Goal: Complete application form

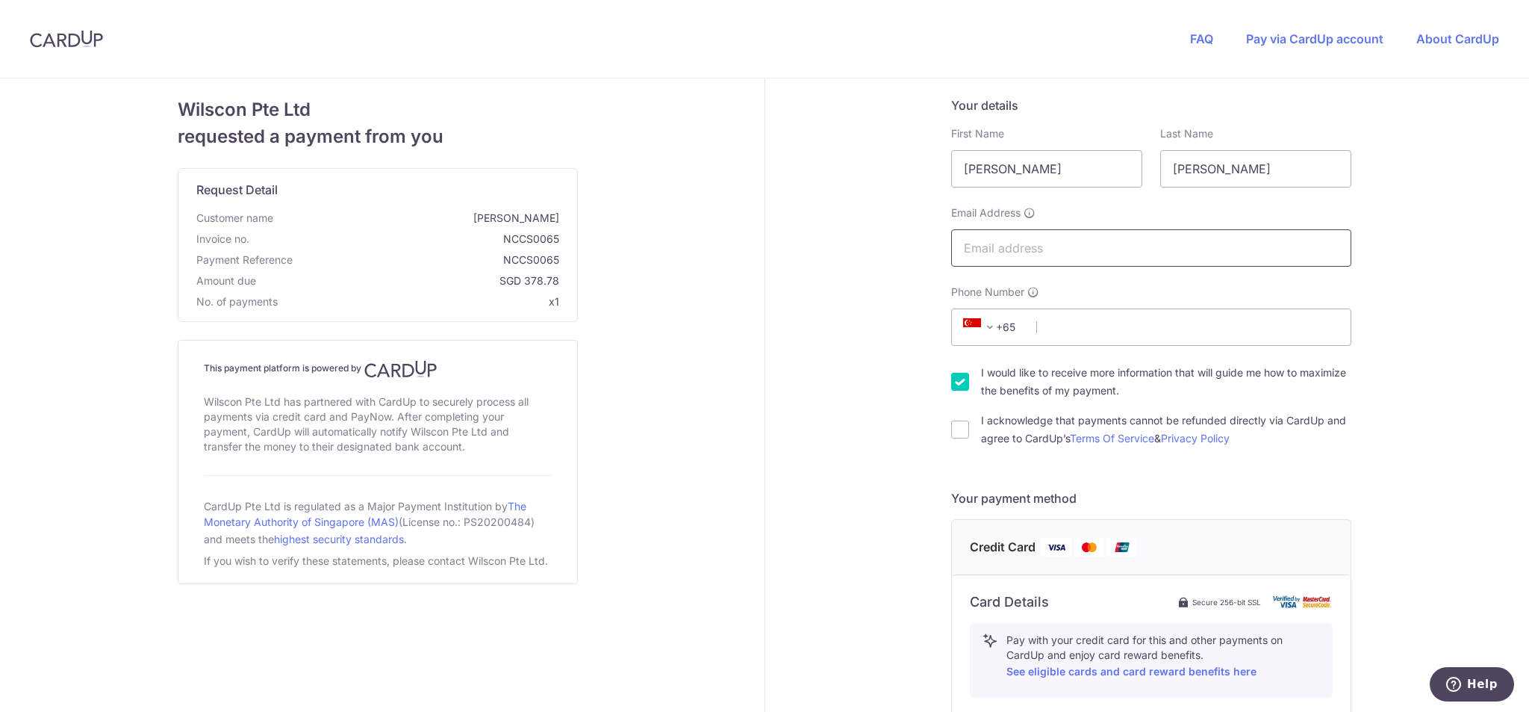
click at [1013, 252] on input "Email Address" at bounding box center [1151, 247] width 400 height 37
type input "[PERSON_NAME][EMAIL_ADDRESS][PERSON_NAME][DOMAIN_NAME]"
click at [1054, 337] on input "Phone Number" at bounding box center [1151, 326] width 400 height 37
type input "96992507"
drag, startPoint x: 1022, startPoint y: 167, endPoint x: 792, endPoint y: 171, distance: 230.0
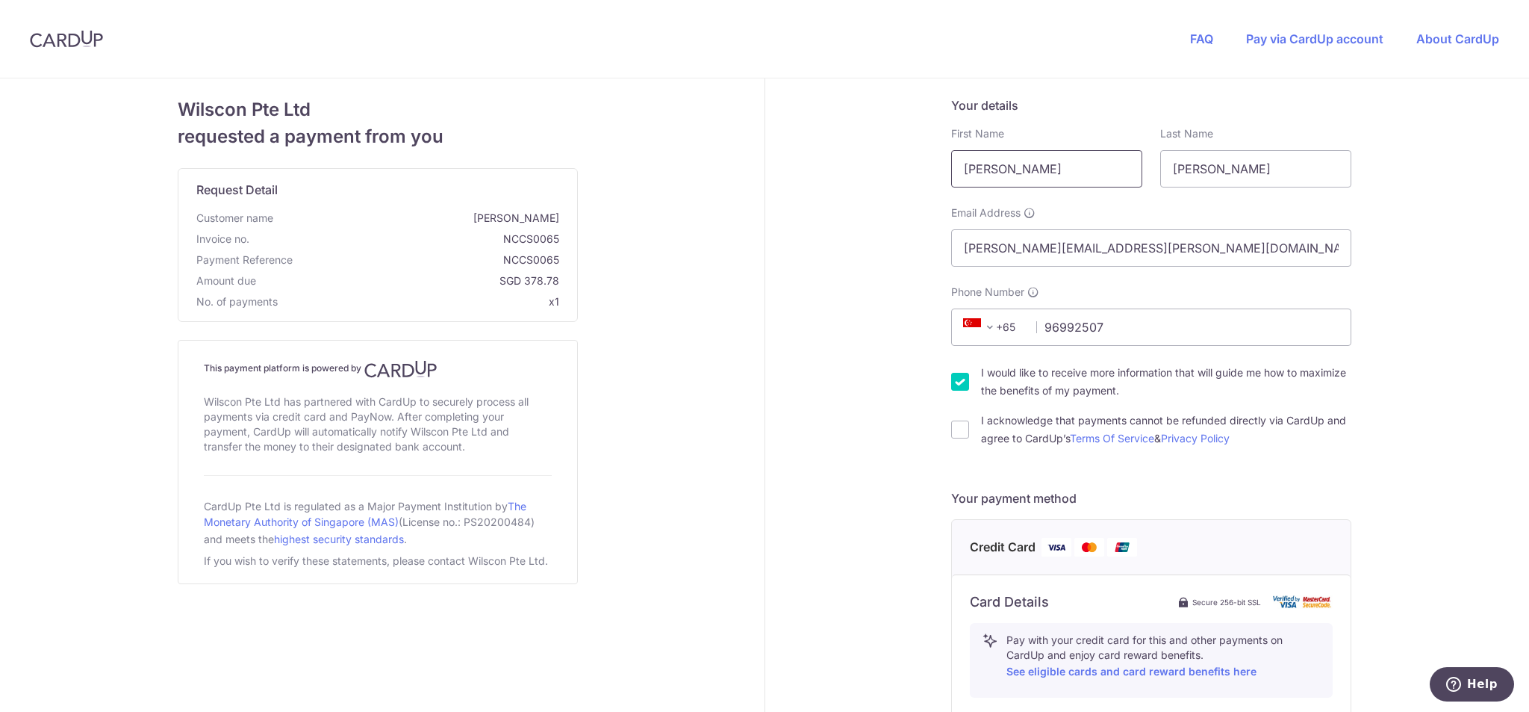
click at [793, 170] on div "Your details First Name [PERSON_NAME] Last Name [PERSON_NAME] Email Address [PE…" at bounding box center [1152, 643] width 774 height 1131
type input "Ashok"
drag, startPoint x: 1234, startPoint y: 170, endPoint x: 1012, endPoint y: 175, distance: 222.6
click at [1004, 178] on div "First Name [PERSON_NAME] Last Name [PERSON_NAME]" at bounding box center [1151, 156] width 418 height 61
type input "Sreenivasan"
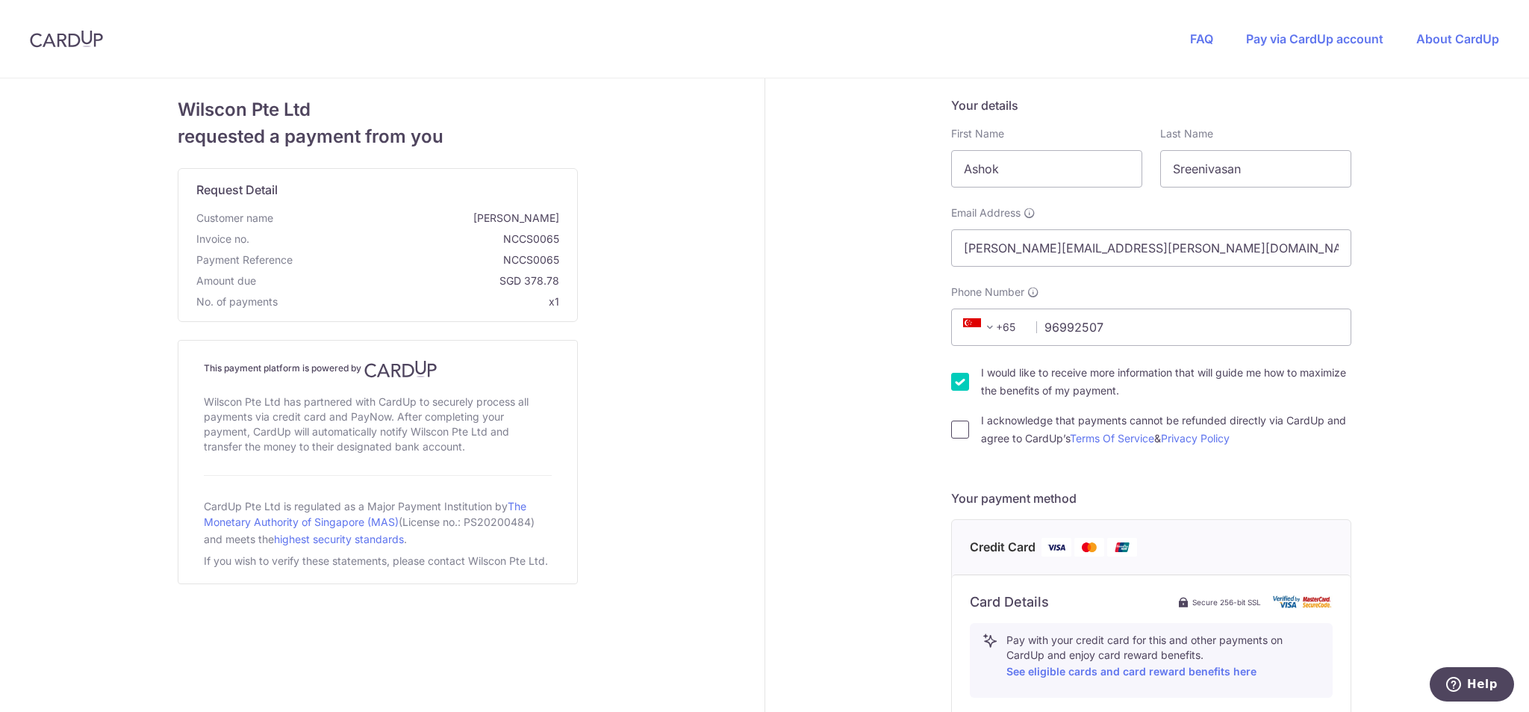
click at [951, 433] on input "I acknowledge that payments cannot be refunded directly via CardUp and agree to…" at bounding box center [960, 429] width 18 height 18
checkbox input "true"
